Goal: Task Accomplishment & Management: Complete application form

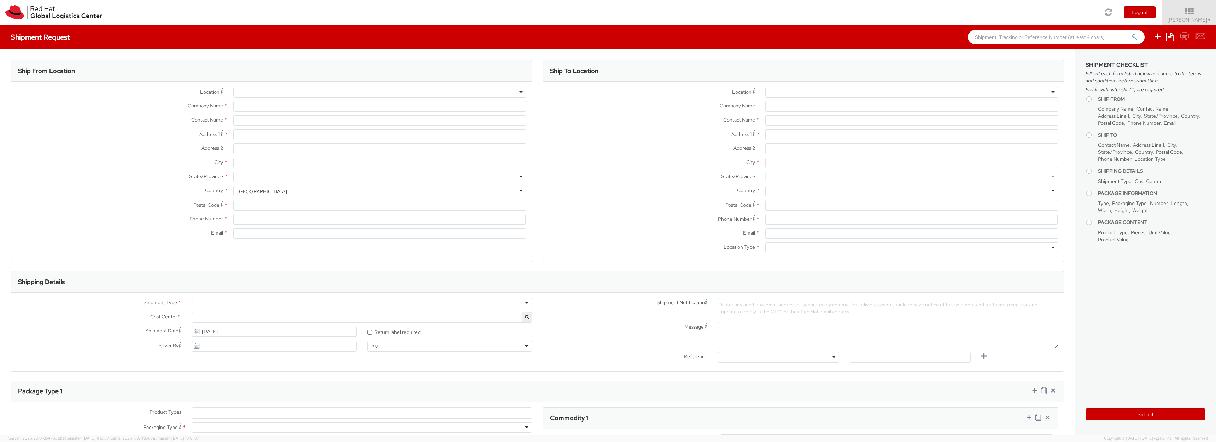
select select
select select "857"
type input "Red Hat, Inc."
type input "[PERSON_NAME]"
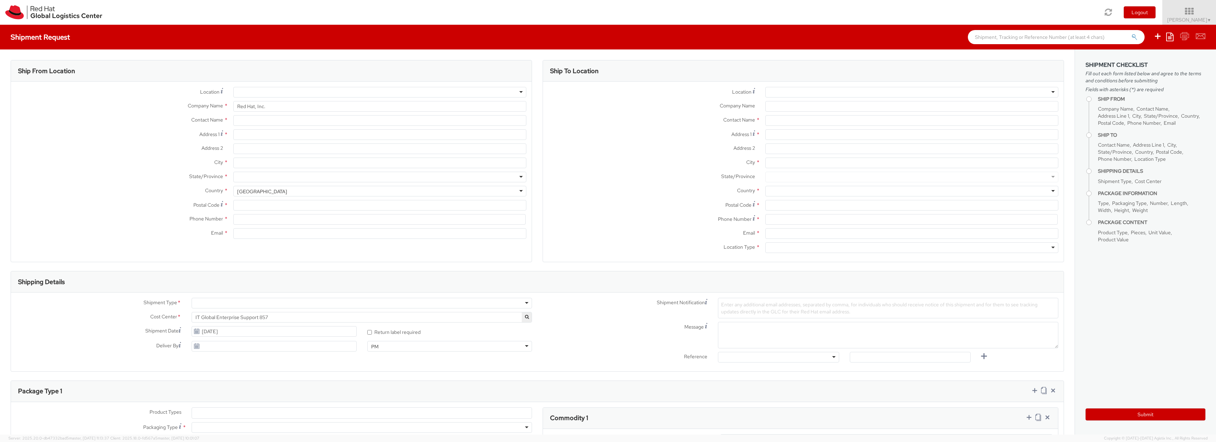
type input "[STREET_ADDRESS]"
type input "RALEIGH"
type input "27601"
type input "19197544240"
type input "[EMAIL_ADDRESS][DOMAIN_NAME]"
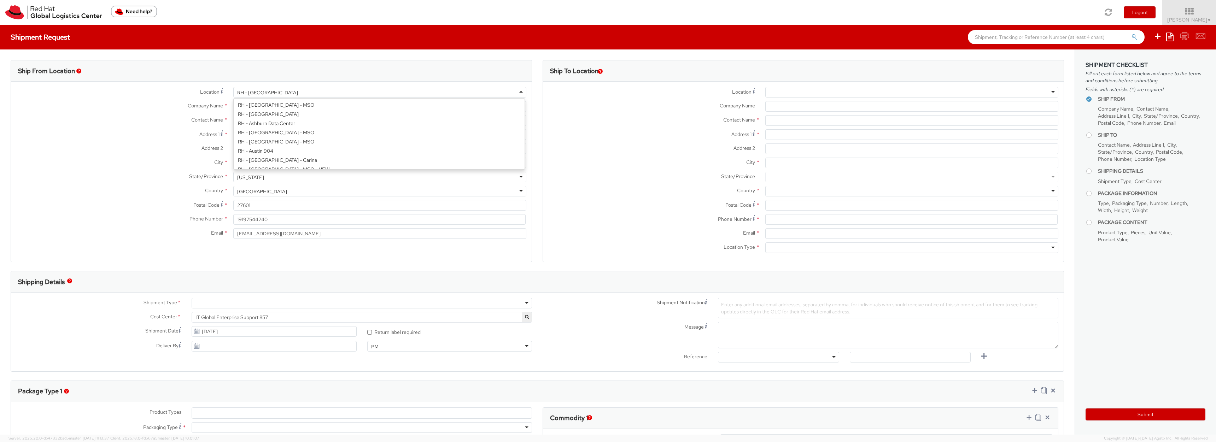
click at [270, 92] on div "RH - [GEOGRAPHIC_DATA]" at bounding box center [379, 92] width 293 height 11
click at [175, 81] on div "Ship From Location" at bounding box center [271, 70] width 521 height 21
click at [262, 120] on input "[PERSON_NAME]" at bounding box center [379, 120] width 293 height 11
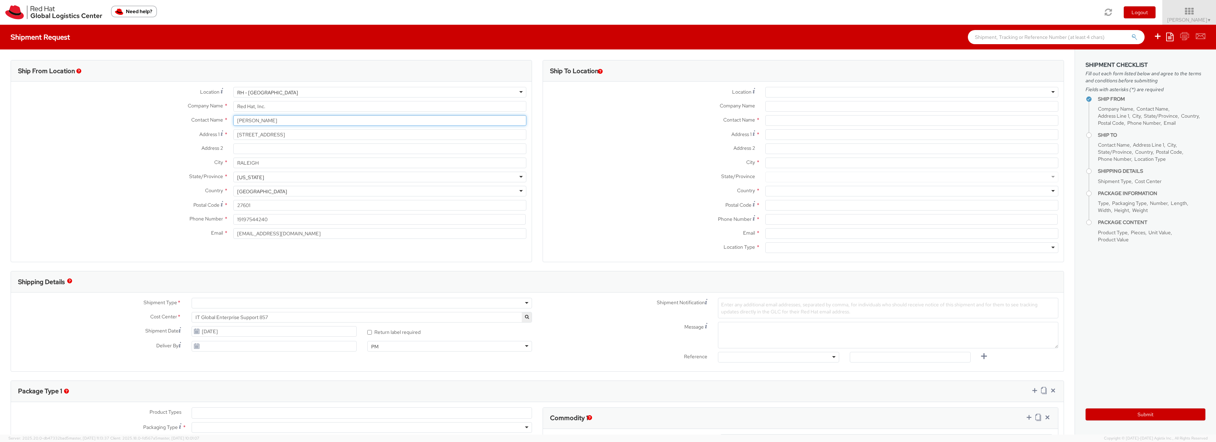
click at [262, 120] on input "[PERSON_NAME]" at bounding box center [379, 120] width 293 height 11
paste input "[PERSON_NAME] 4:43 PM"
click at [240, 119] on input "[PERSON_NAME]" at bounding box center [379, 120] width 293 height 11
click at [322, 122] on input "[PERSON_NAME]" at bounding box center [379, 120] width 293 height 11
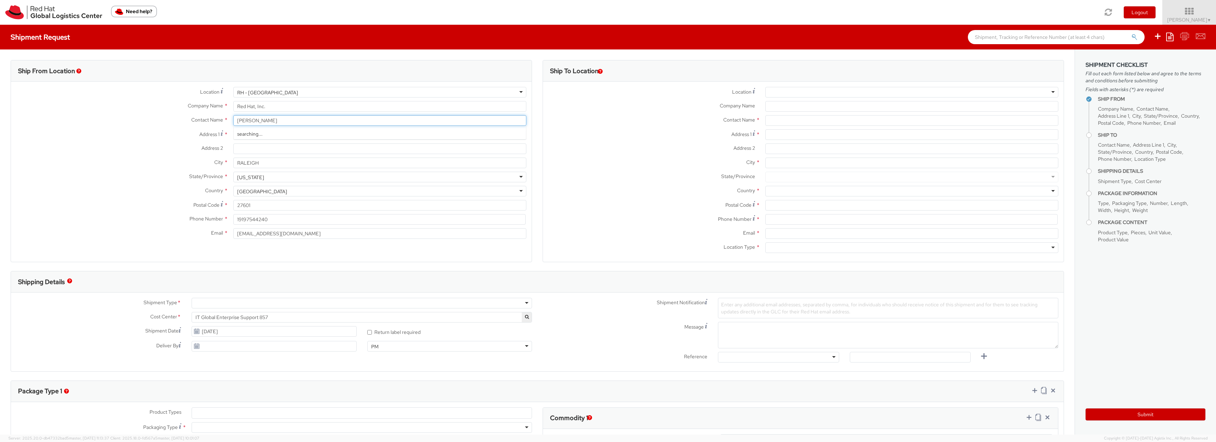
type input "[PERSON_NAME]"
click at [311, 133] on div "Red Hat - ( [PERSON_NAME] )" at bounding box center [380, 134] width 292 height 11
type input "Red Hat"
type input "[EMAIL_ADDRESS][DOMAIN_NAME]"
select select
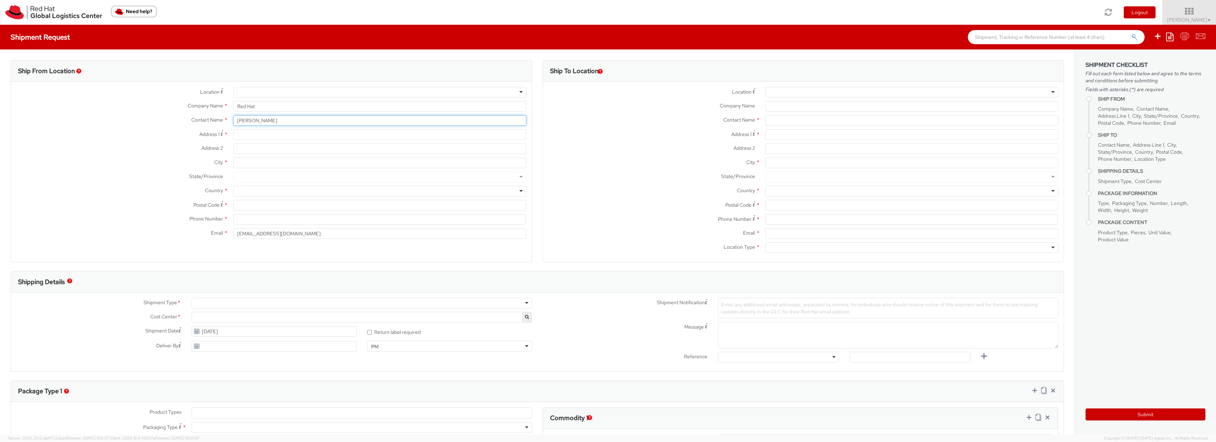
type input "[PERSON_NAME]"
click at [305, 136] on input "Address 1 *" at bounding box center [379, 134] width 293 height 11
click at [271, 137] on input "Address 1 *" at bounding box center [379, 134] width 293 height 11
paste input "[STREET_ADDRESS][PERSON_NAME]"
type input "[STREET_ADDRESS][PERSON_NAME]"
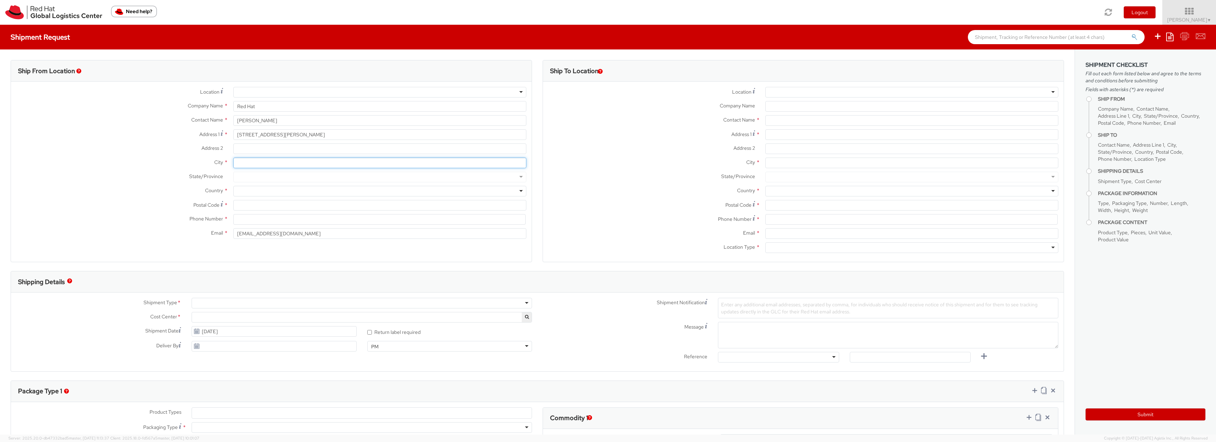
click at [258, 161] on input "City *" at bounding box center [379, 163] width 293 height 11
paste input "Darien"
type input "Darien"
click at [247, 191] on div at bounding box center [379, 191] width 293 height 11
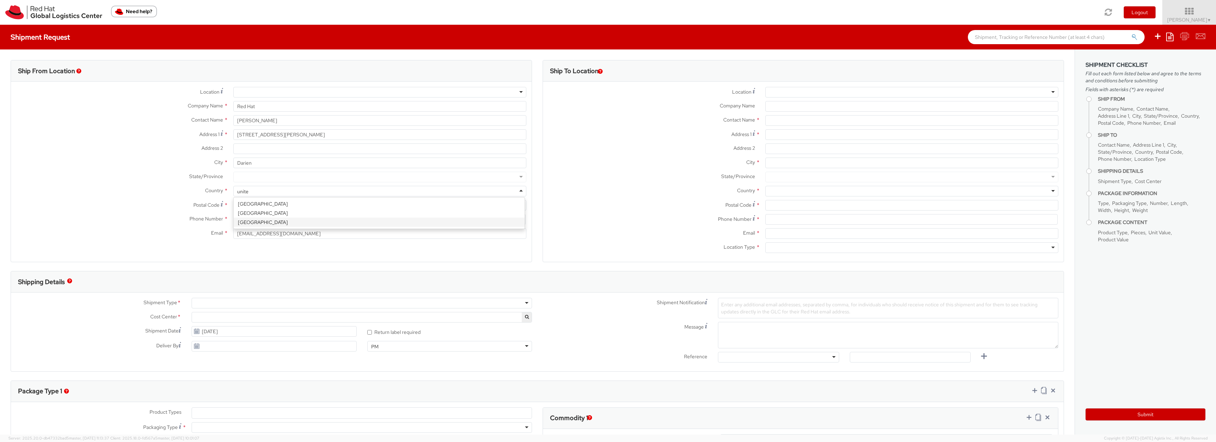
type input "united"
click at [249, 178] on div at bounding box center [379, 177] width 293 height 11
type input "il"
click at [258, 204] on input "Postal Code *" at bounding box center [379, 205] width 293 height 11
click at [252, 205] on input "Postal Code *" at bounding box center [379, 205] width 293 height 11
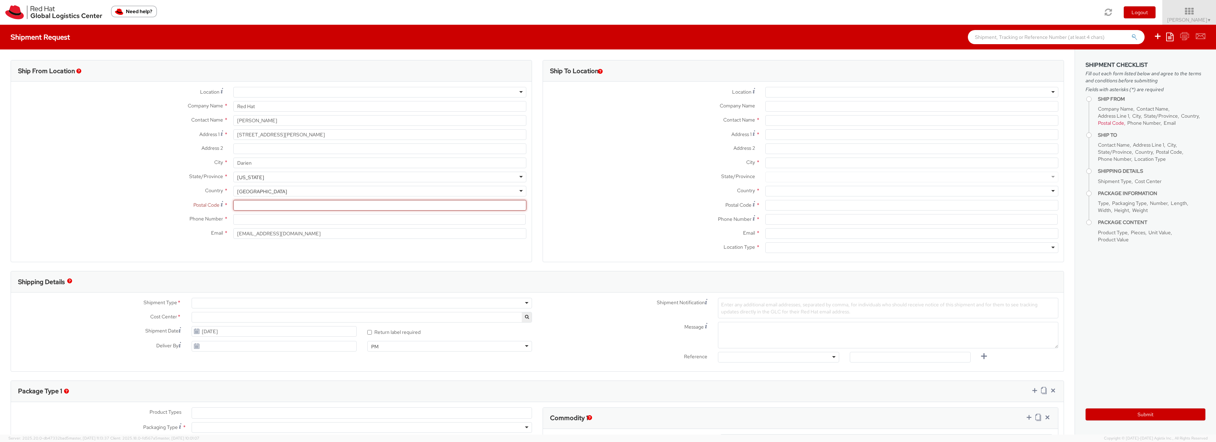
paste input "60561"
type input "60561"
click at [261, 221] on input at bounding box center [379, 219] width 292 height 11
click at [771, 122] on input "text" at bounding box center [911, 120] width 293 height 11
type input "tacoya"
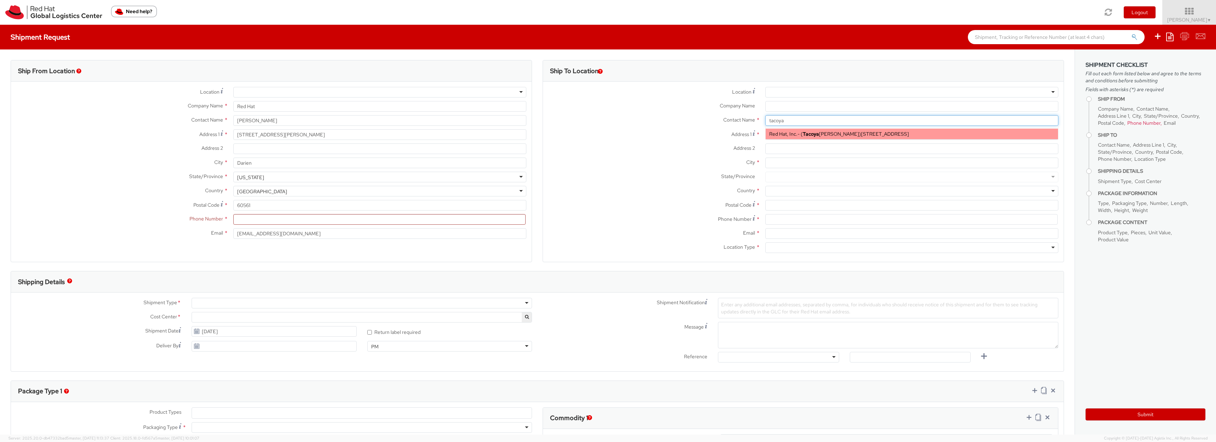
click at [779, 139] on div "Red Hat, Inc. - ( [PERSON_NAME] ) [STREET_ADDRESS]" at bounding box center [912, 134] width 292 height 11
type input "Red Hat, Inc."
type input "[PERSON_NAME]"
type input "[STREET_ADDRESS]"
type input "RALEIGH"
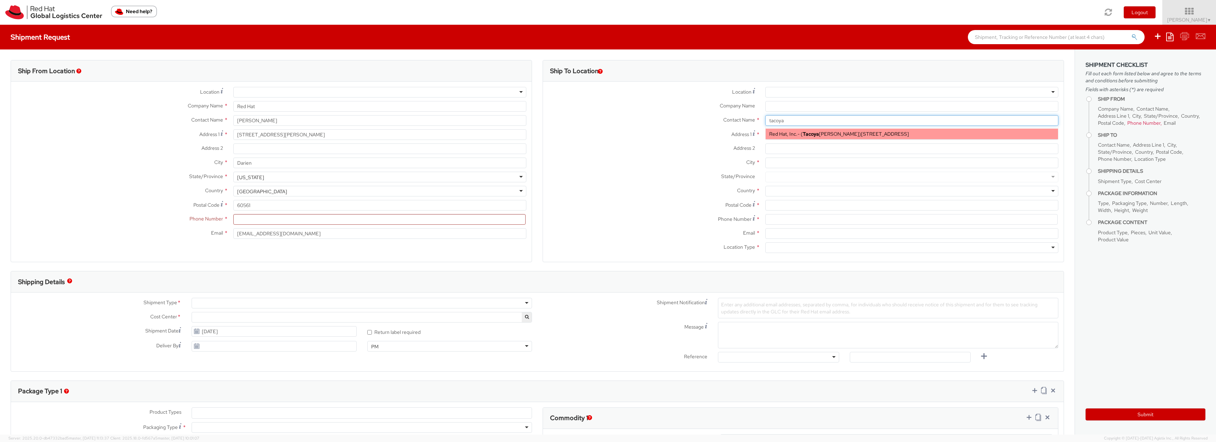
type input "27601"
type input "19197544240"
type input "[EMAIL_ADDRESS][DOMAIN_NAME]"
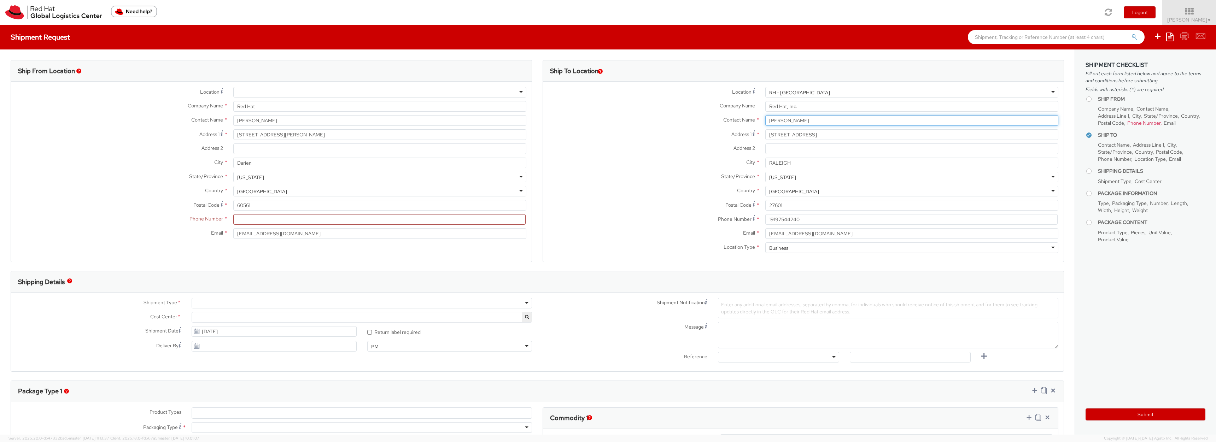
type input "[PERSON_NAME]"
click at [773, 218] on input "19197544240" at bounding box center [911, 219] width 292 height 11
click at [272, 221] on input at bounding box center [379, 219] width 292 height 11
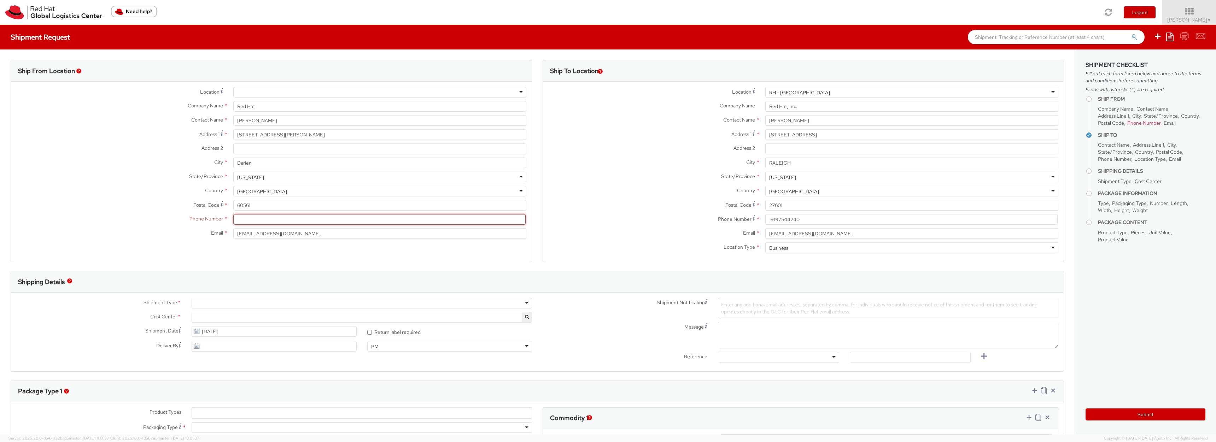
paste input "19197544240"
type input "19197544240"
click at [309, 256] on div "Ship From Location Location * [GEOGRAPHIC_DATA] - [GEOGRAPHIC_DATA] - [GEOGRAPH…" at bounding box center [271, 161] width 521 height 202
click at [218, 304] on div at bounding box center [362, 303] width 340 height 11
select select "857"
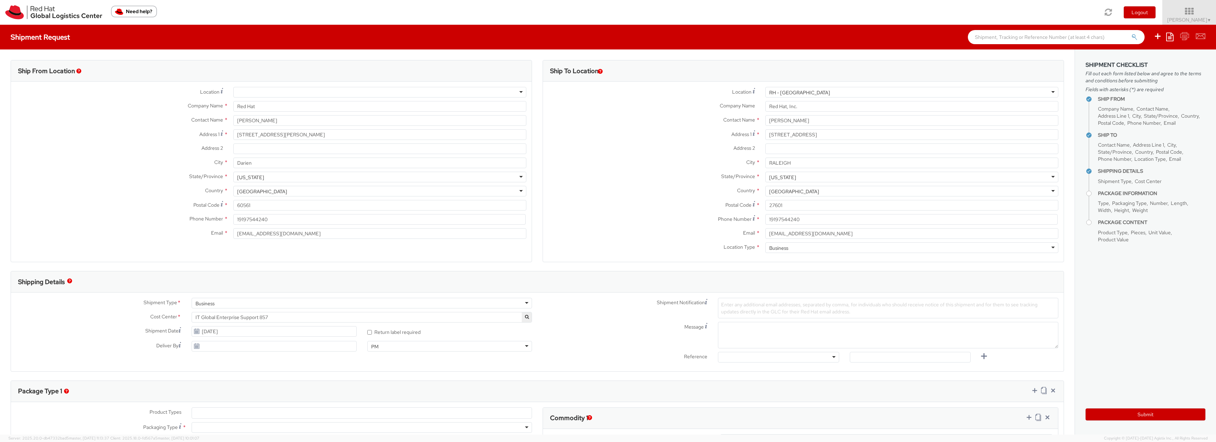
click at [266, 316] on span "IT Global Enterprise Support 857" at bounding box center [361, 317] width 333 height 6
click at [249, 332] on input "search" at bounding box center [360, 329] width 335 height 11
paste input "866"
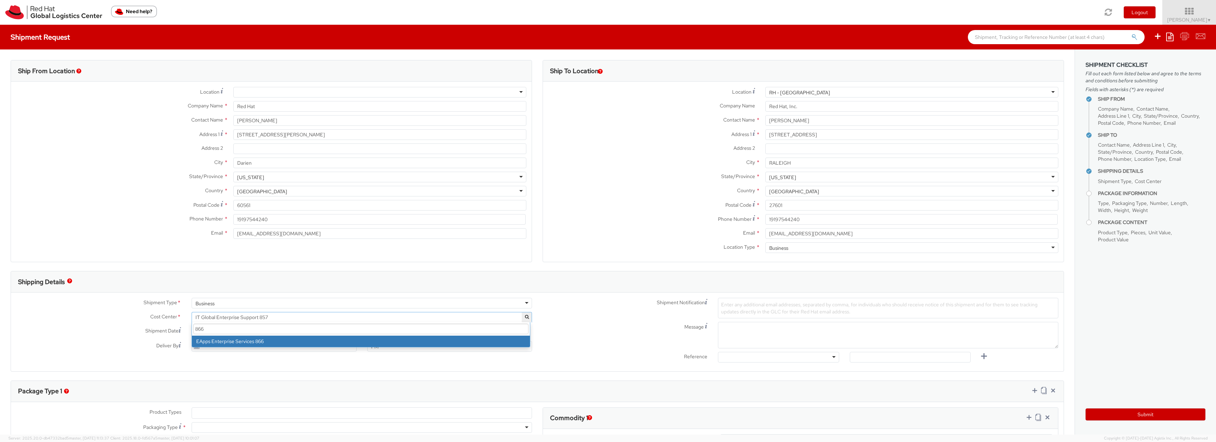
type input "866"
select select "866"
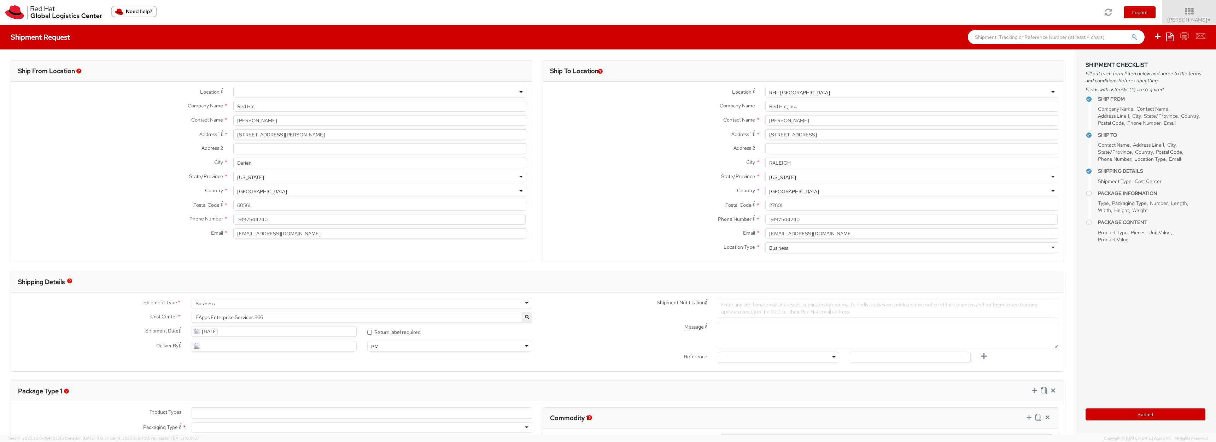
click at [258, 368] on div "Shipment Type * Business Business Batch Business Personal Cost Center * IT Glob…" at bounding box center [537, 332] width 1053 height 79
click at [376, 332] on label "* Return label required" at bounding box center [394, 332] width 54 height 8
click at [372, 332] on input "* Return label required" at bounding box center [369, 332] width 5 height 5
checkbox input "true"
click at [760, 356] on div at bounding box center [778, 357] width 121 height 11
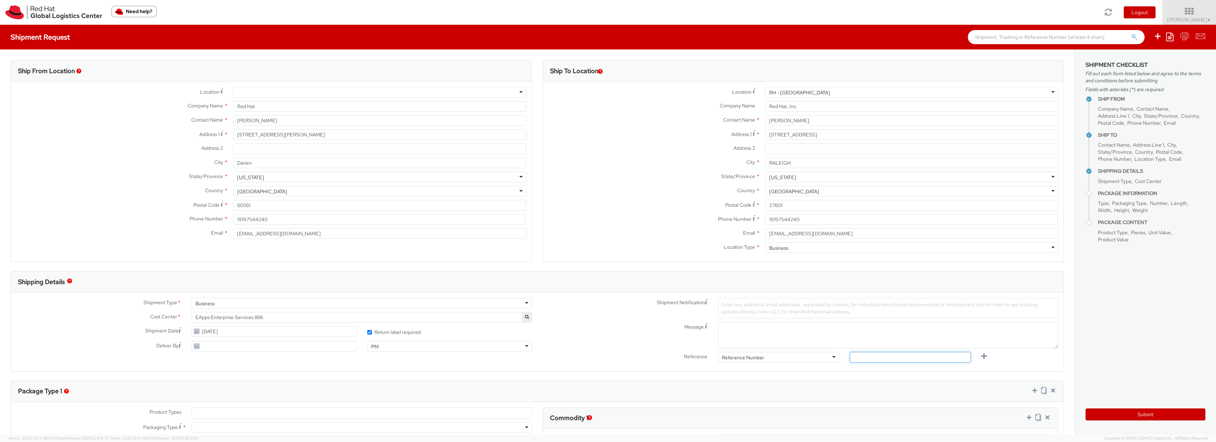
click at [926, 361] on input "text" at bounding box center [910, 357] width 121 height 11
paste input "INC3797716"
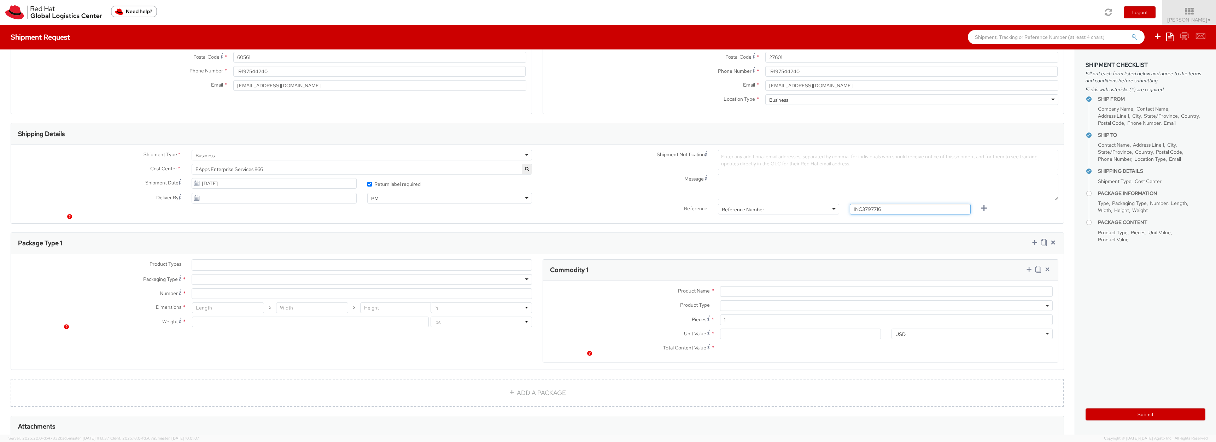
scroll to position [170, 0]
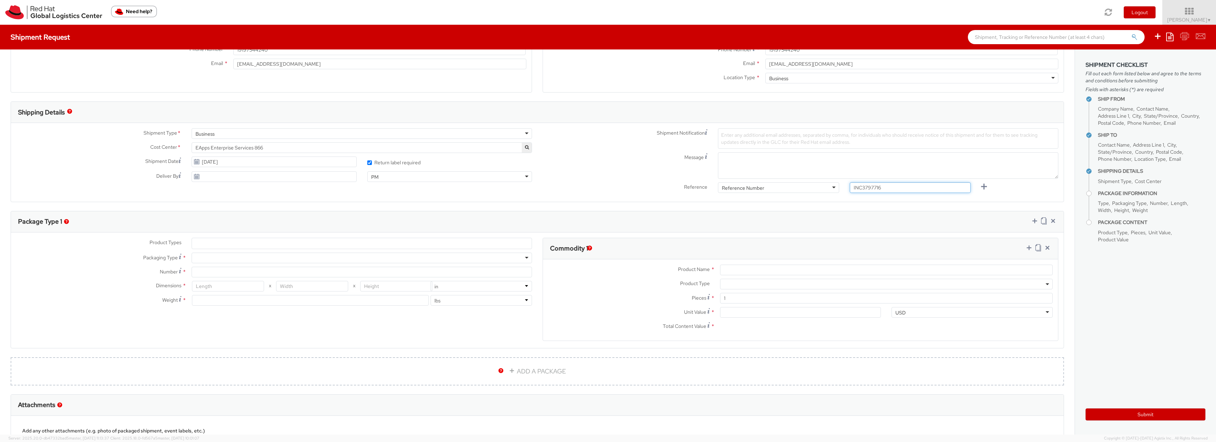
type input "INC3797716"
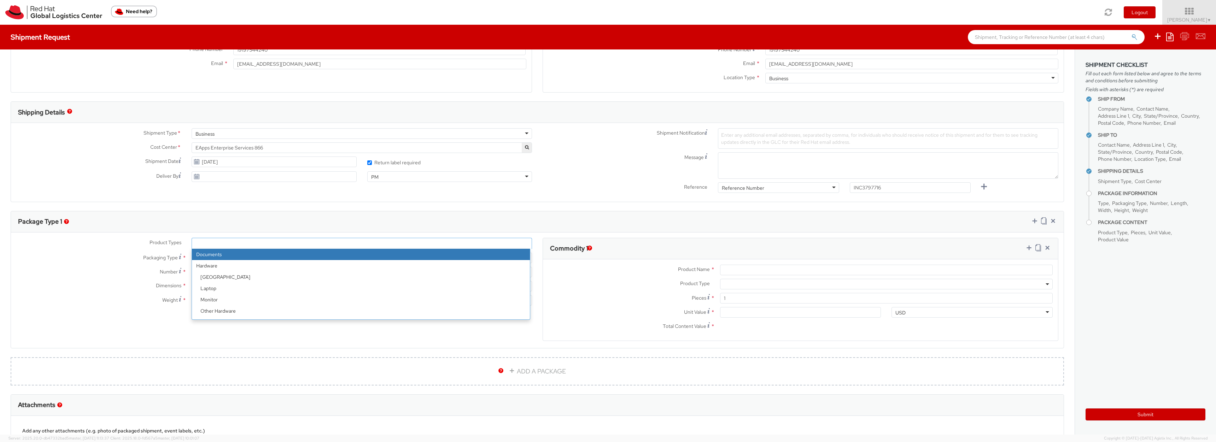
click at [243, 244] on ul at bounding box center [362, 243] width 340 height 11
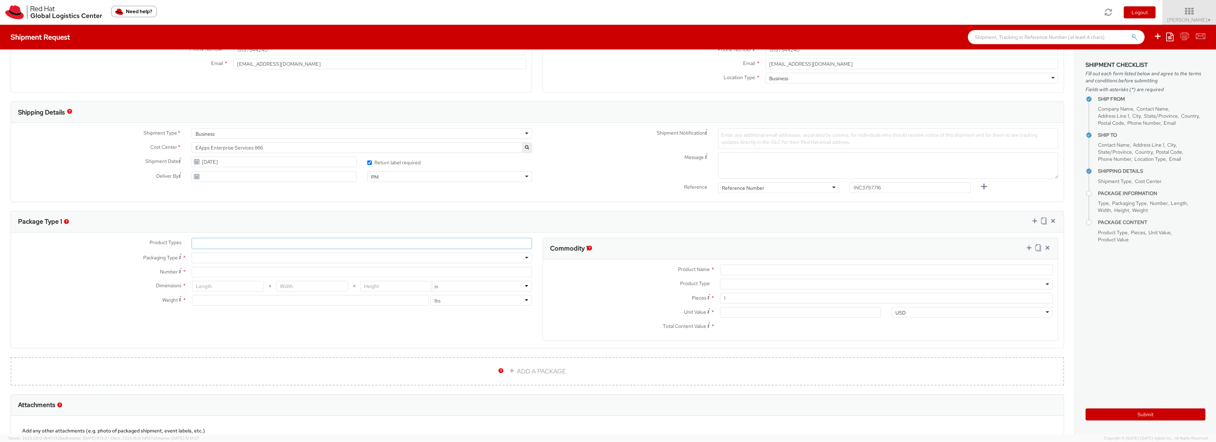
click at [243, 244] on ul at bounding box center [362, 243] width 340 height 11
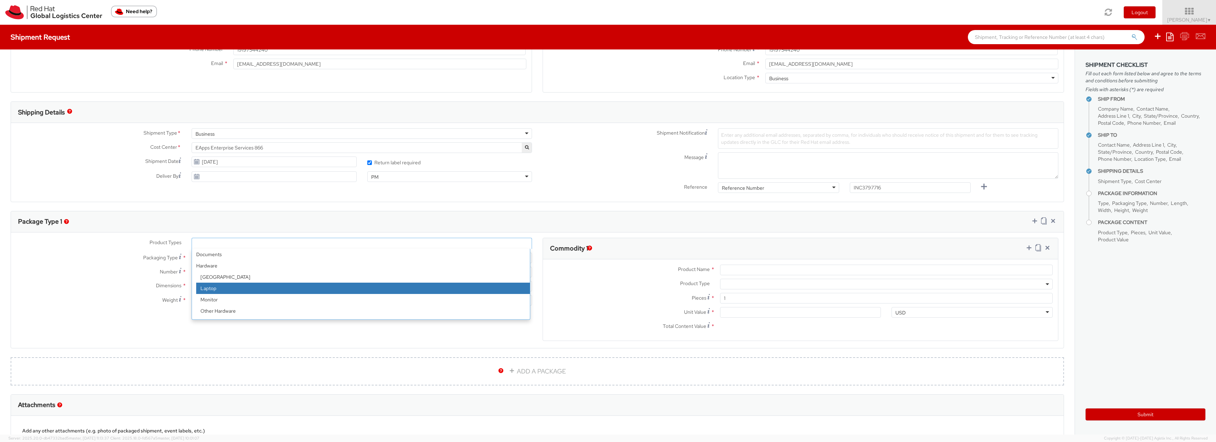
select select "LAPTOP"
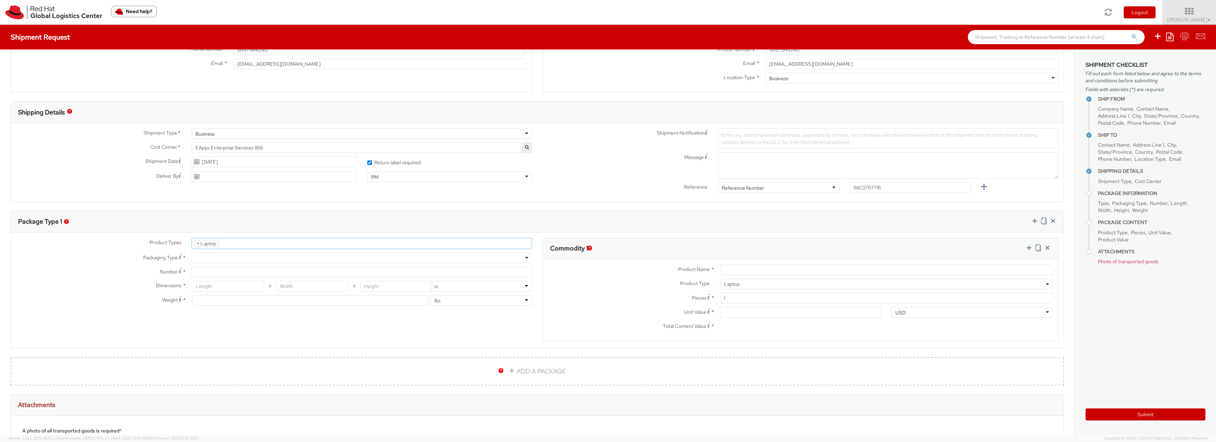
scroll to position [20, 0]
click at [214, 255] on div at bounding box center [362, 258] width 340 height 11
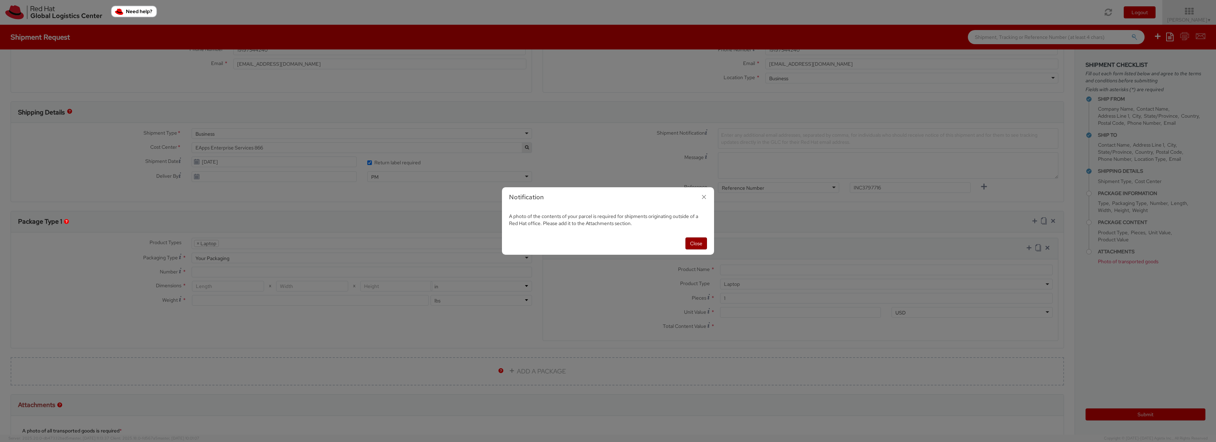
click at [697, 244] on button "Close" at bounding box center [696, 244] width 22 height 12
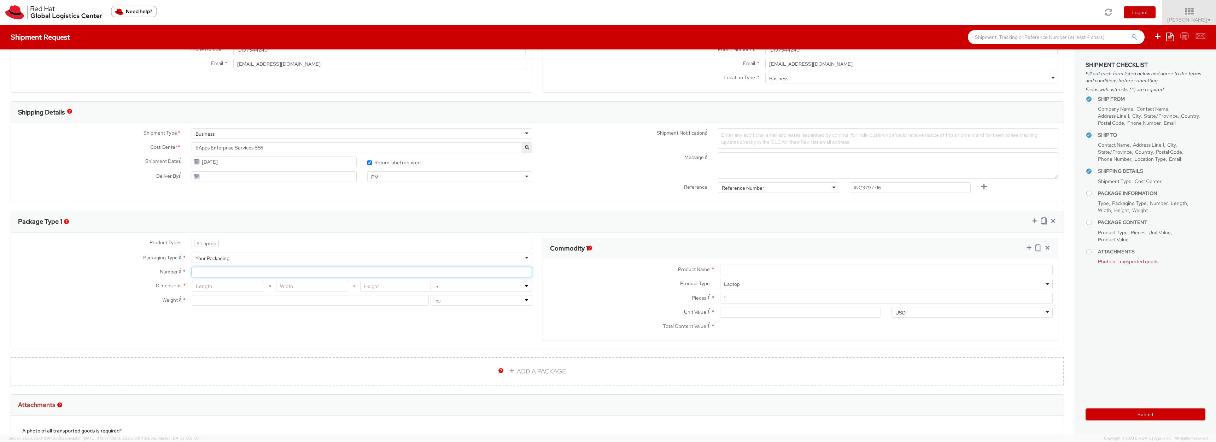
click at [246, 273] on input "Number *" at bounding box center [362, 272] width 340 height 11
type input "1"
click at [233, 287] on input "number" at bounding box center [228, 286] width 72 height 11
click at [225, 285] on input "number" at bounding box center [228, 286] width 72 height 11
type input "18"
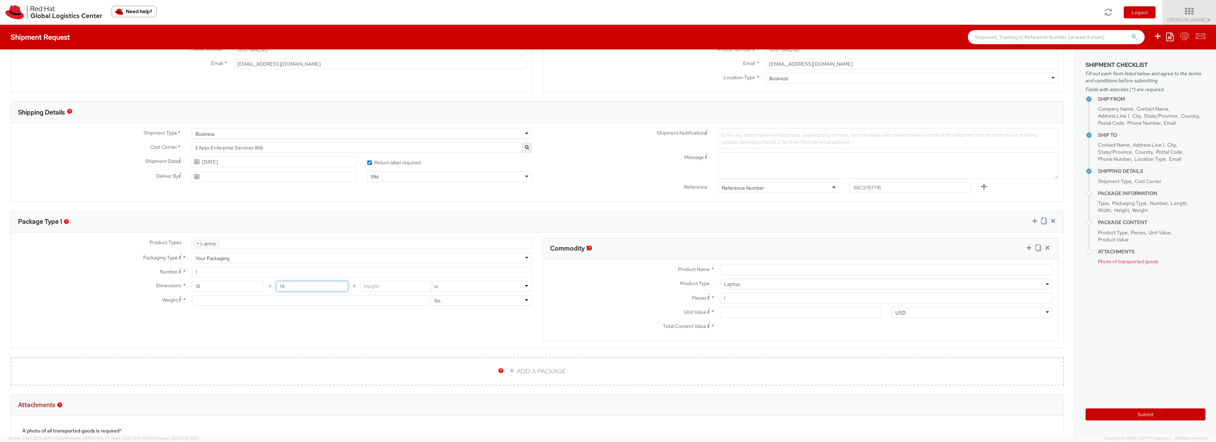
type input "14"
type input "4"
click at [364, 304] on input "number" at bounding box center [310, 300] width 237 height 11
click at [275, 306] on div "Dimensions * 18 X 14 X 4 in cm Weight * lbs kgs" at bounding box center [274, 295] width 526 height 28
click at [262, 305] on input "number" at bounding box center [310, 300] width 237 height 11
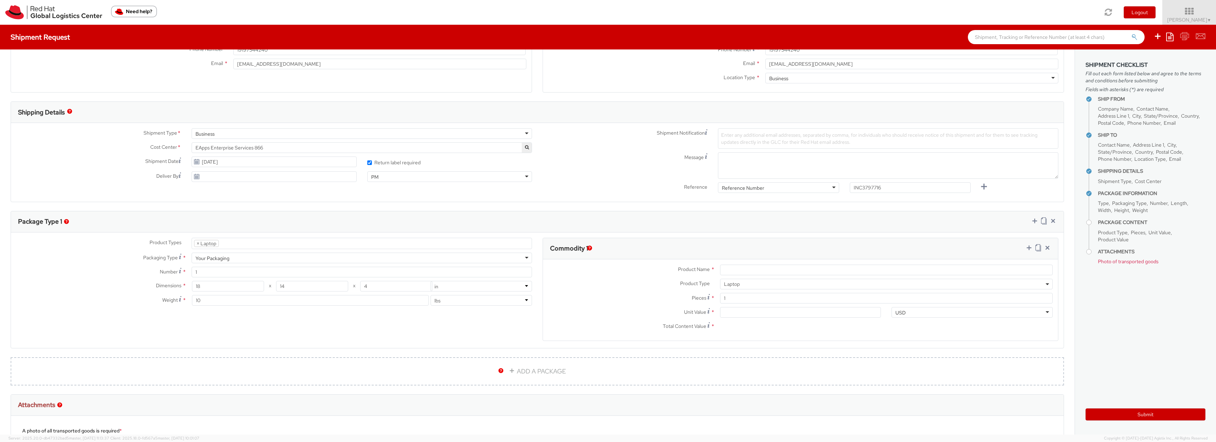
click at [302, 320] on div "Product Types * Documents Docking Station Laptop Monitor Other Hardware Server …" at bounding box center [537, 294] width 1053 height 112
click at [725, 271] on input "Product Name *" at bounding box center [886, 270] width 333 height 11
click at [217, 296] on input "10" at bounding box center [310, 300] width 237 height 11
type input "6"
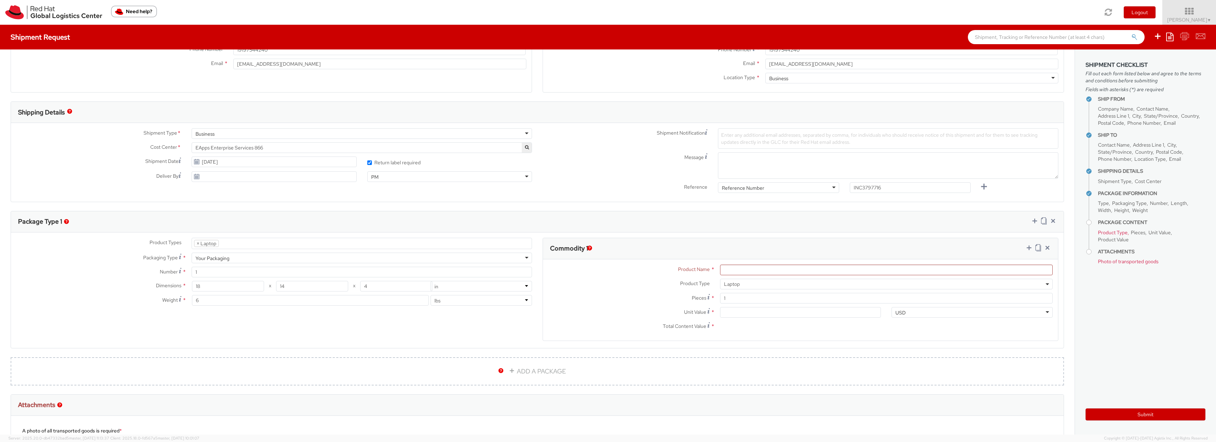
click at [246, 316] on div "Product Types * Documents Docking Station Laptop Monitor Other Hardware Server …" at bounding box center [537, 294] width 1053 height 112
click at [733, 266] on input "Product Name *" at bounding box center [886, 270] width 333 height 11
paste input "Apple 14" MBP"
type input "Apple 14" MBP"
click at [734, 311] on input "Unit Value *" at bounding box center [800, 312] width 161 height 11
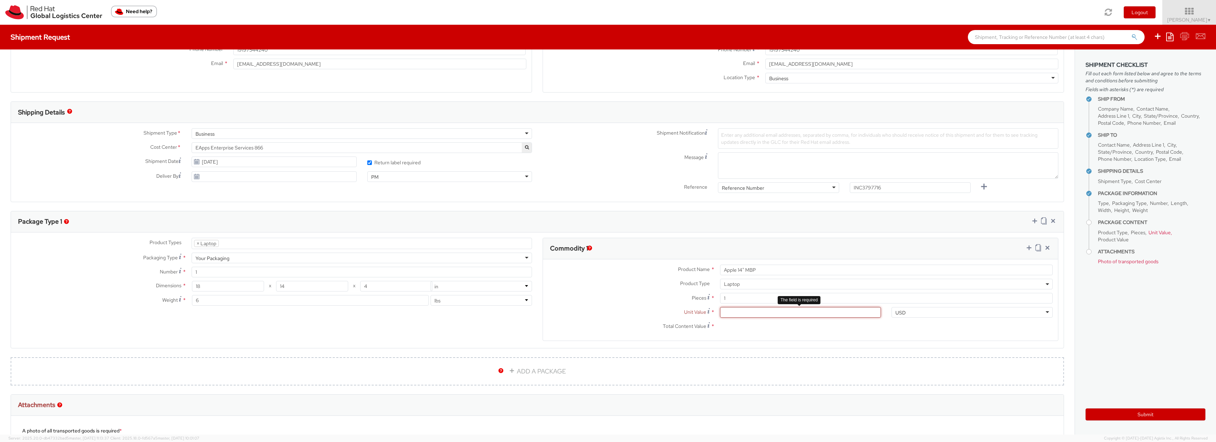
click at [799, 312] on input "Unit Value *" at bounding box center [800, 312] width 161 height 11
type input "2.00"
type input "20.00"
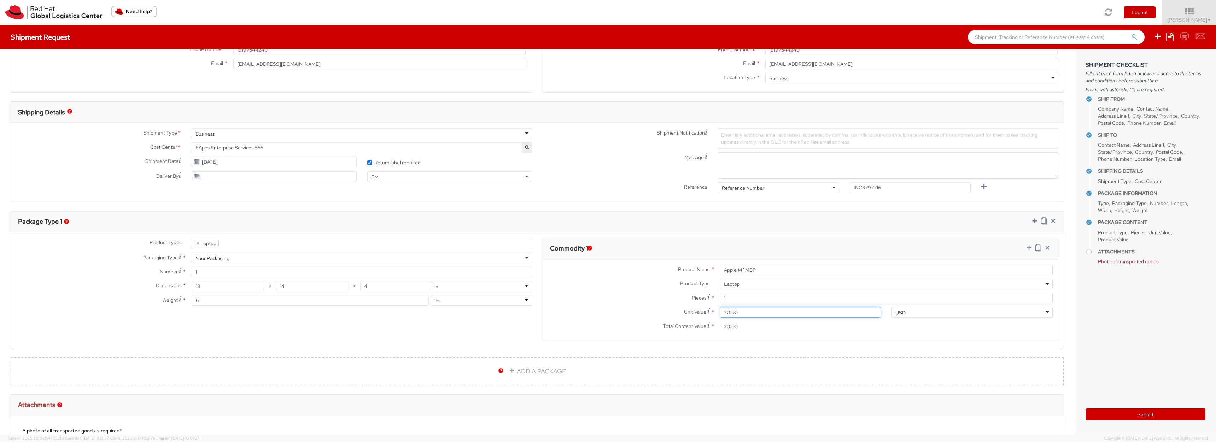
type input "200.00"
type input "2,000.00"
click at [801, 333] on div "Total Content Value * 2,000.00" at bounding box center [714, 328] width 343 height 14
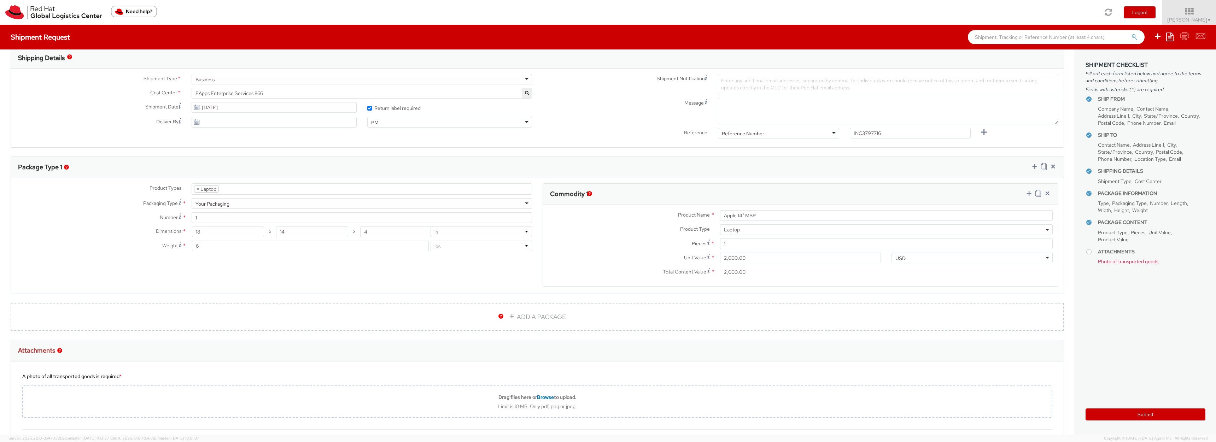
scroll to position [325, 0]
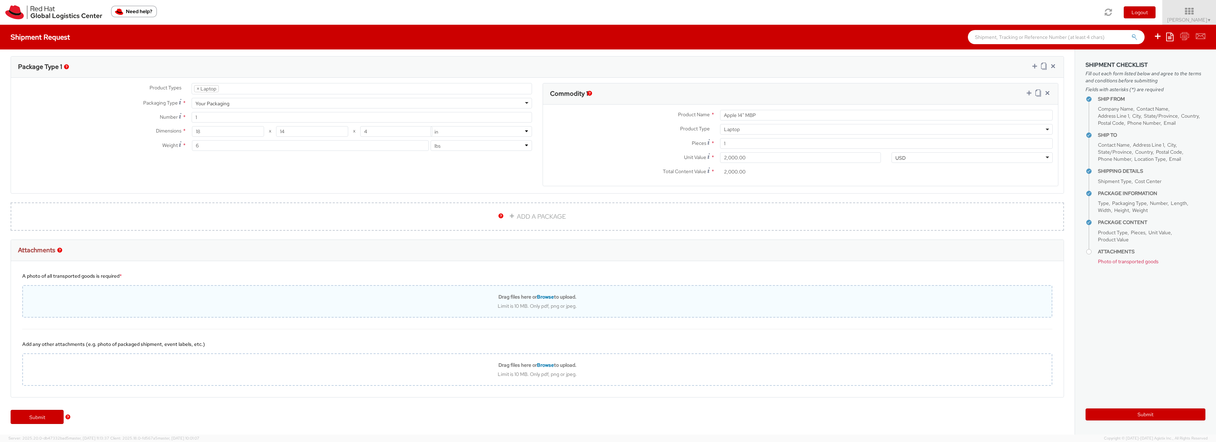
click at [545, 299] on span "Browse" at bounding box center [545, 297] width 17 height 6
type input "C:\fakepath\1000072468.jpg"
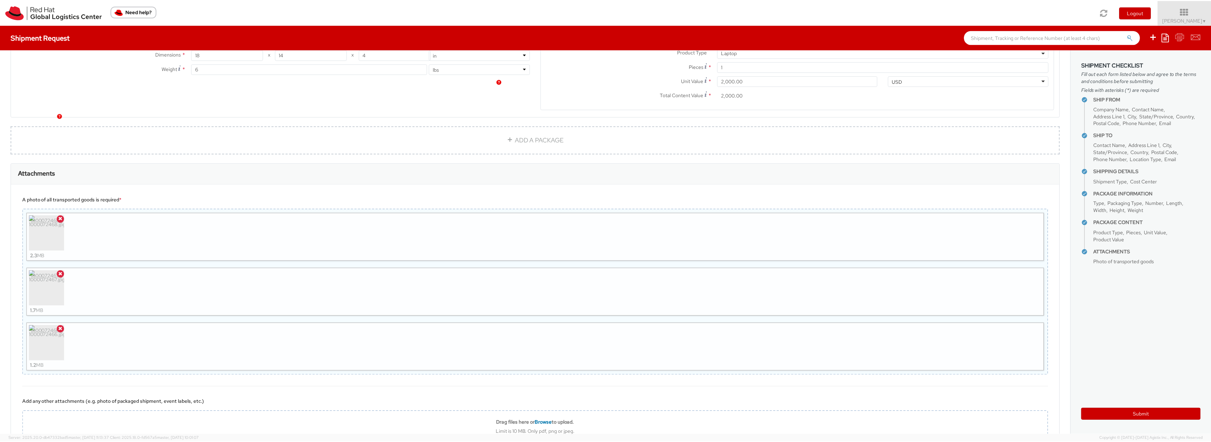
scroll to position [459, 0]
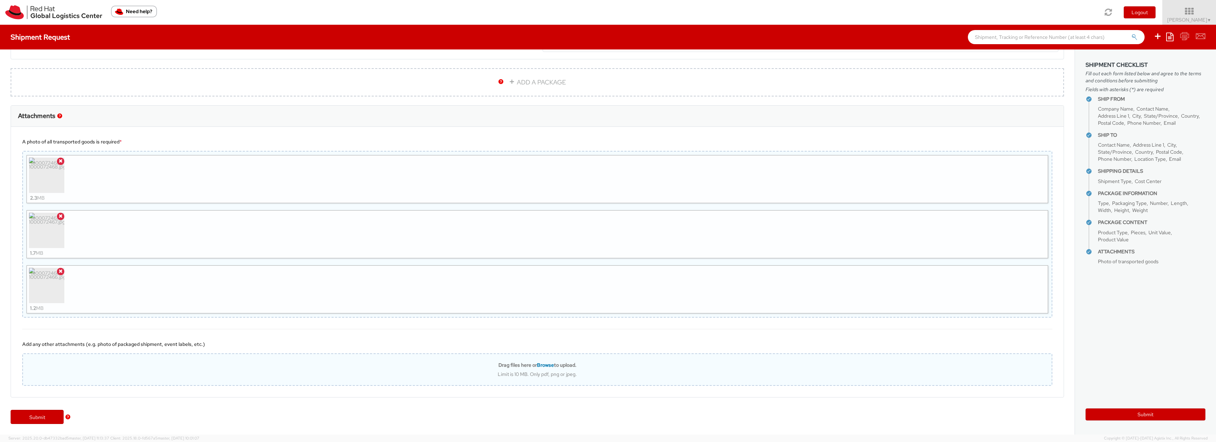
click at [506, 372] on div "Limit is 10 MB. Only pdf, png or jpeg." at bounding box center [537, 374] width 1029 height 6
type input "C:\fakepath\1000072468.jpg"
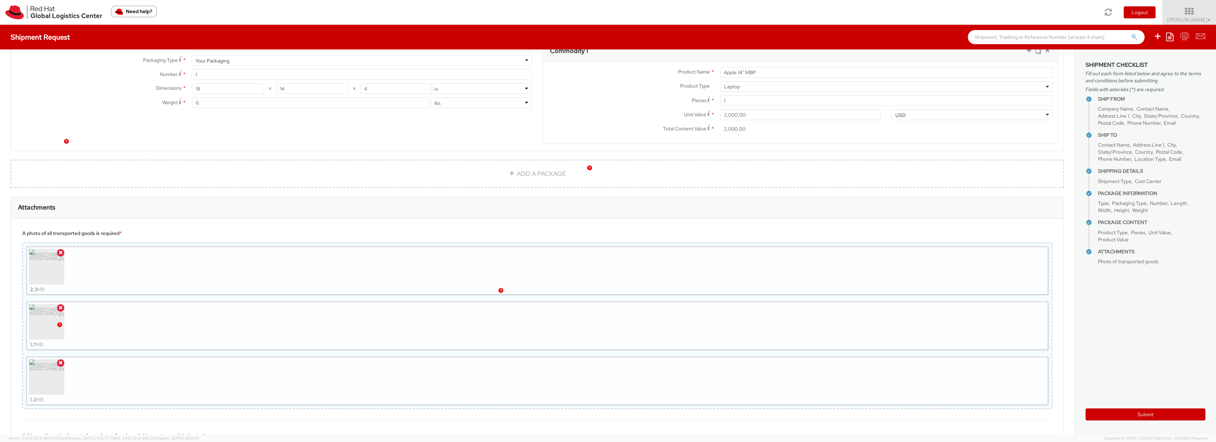
scroll to position [382, 0]
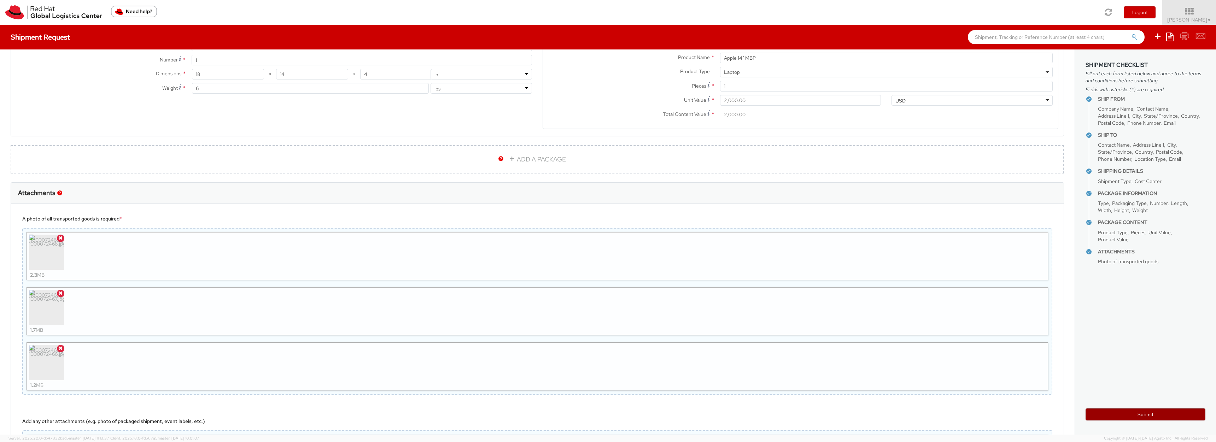
click at [1159, 412] on button "Submit" at bounding box center [1146, 415] width 120 height 12
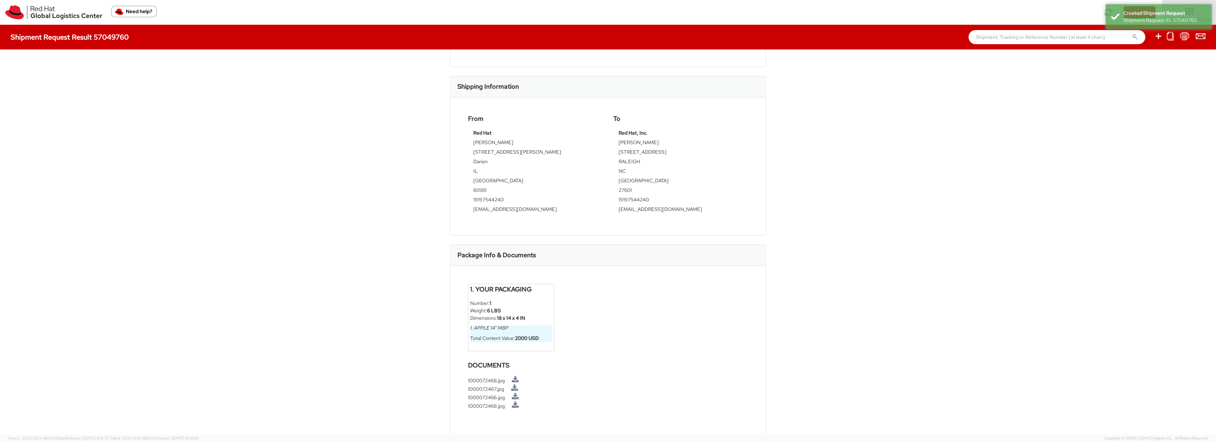
scroll to position [142, 0]
click at [530, 325] on h6 "1. Apple 14" MBP" at bounding box center [511, 327] width 82 height 5
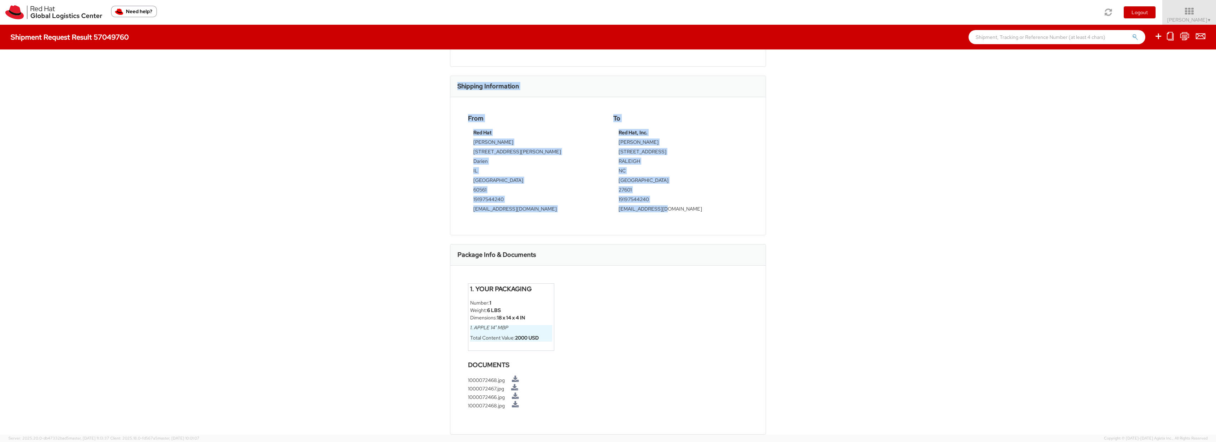
drag, startPoint x: 446, startPoint y: 72, endPoint x: 685, endPoint y: 207, distance: 274.1
click at [685, 207] on div "Shipment 57049760 Request Information Request Details Shipment Type: Business G…" at bounding box center [608, 241] width 1216 height 385
copy div "Shipment 57049760 Request Information Request Details Shipment Type: Business G…"
click at [821, 143] on div "Shipment 57049760 Request Information Request Details Shipment Type: Business G…" at bounding box center [608, 241] width 1216 height 385
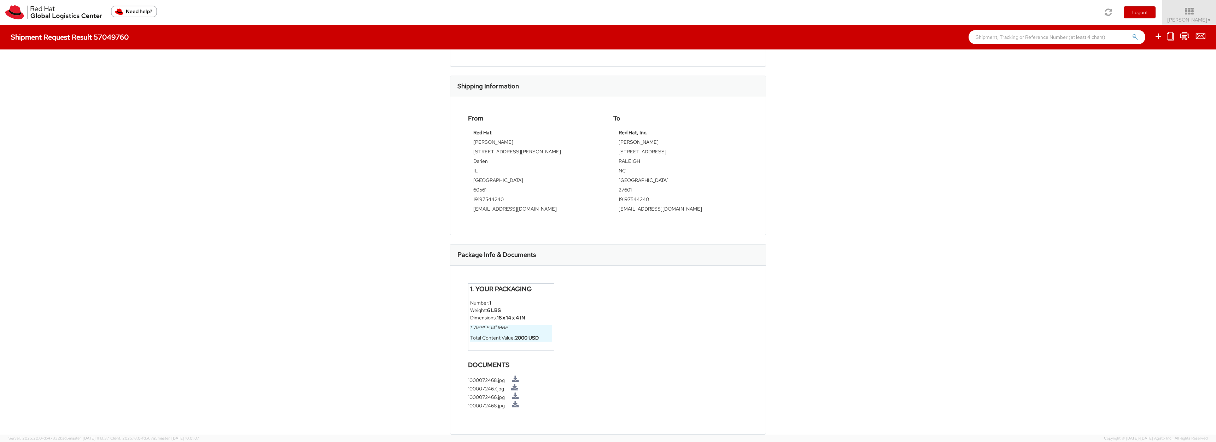
click at [518, 286] on h4 "1. Your Packaging" at bounding box center [511, 289] width 82 height 7
click at [479, 303] on li "Number: 1" at bounding box center [511, 302] width 82 height 7
click at [492, 313] on strong "6 LBS" at bounding box center [494, 310] width 14 height 6
click at [501, 317] on strong "18 x 14 x 4 IN" at bounding box center [511, 318] width 28 height 6
click at [504, 327] on h6 "1. Apple 14" MBP" at bounding box center [511, 327] width 82 height 5
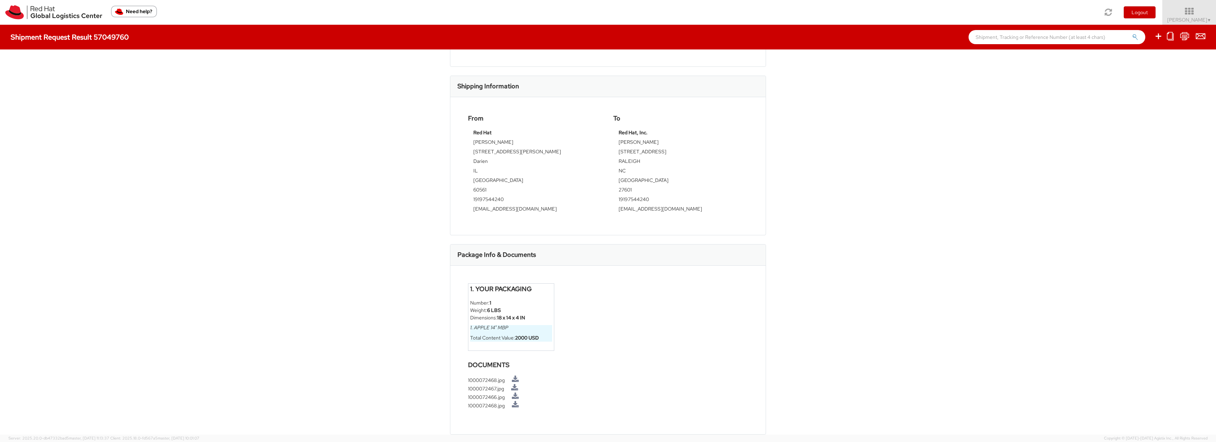
click at [1110, 91] on div "Shipment 57049760 Request Information Request Details Shipment Type: Business G…" at bounding box center [608, 241] width 1216 height 385
